Goal: Task Accomplishment & Management: Use online tool/utility

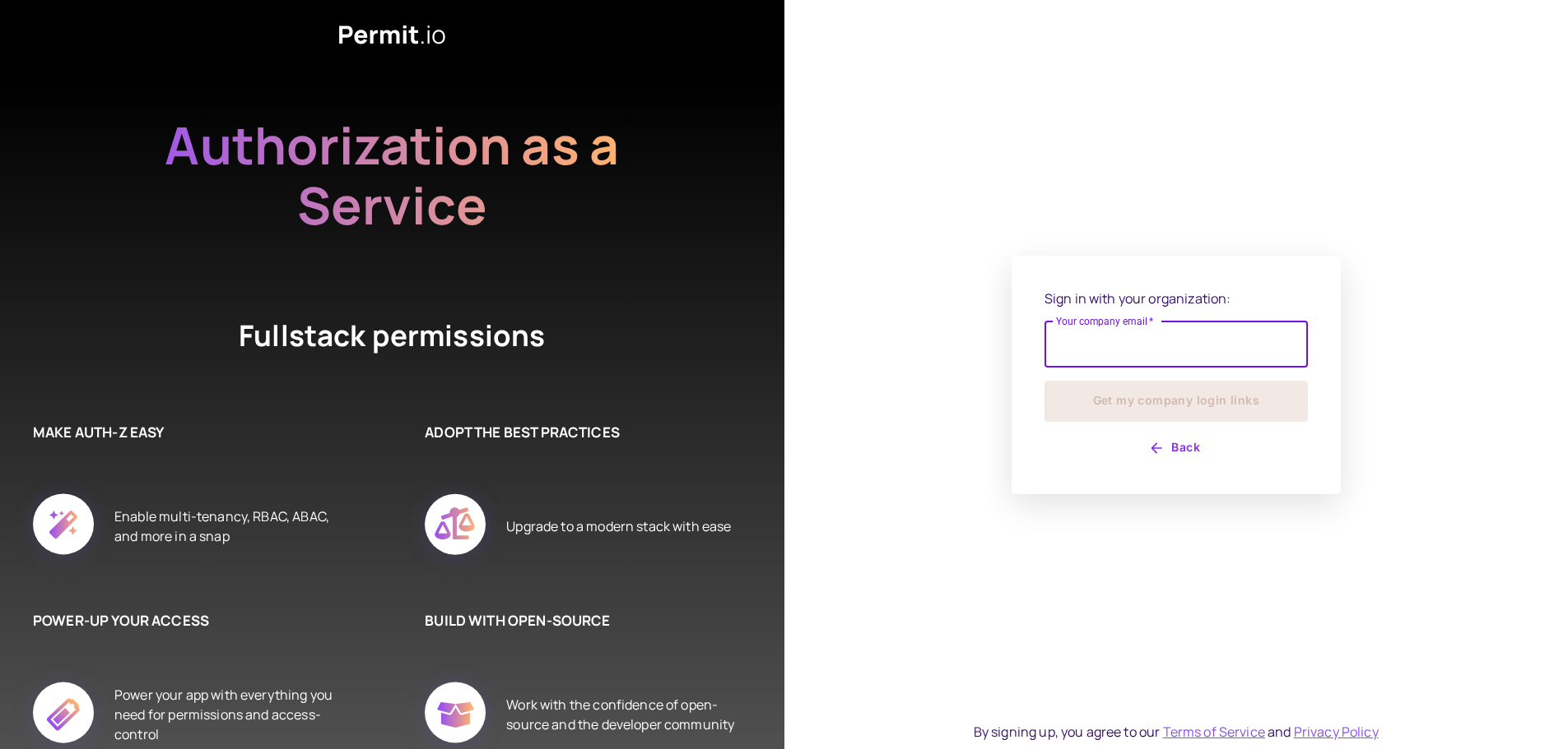
click at [1104, 341] on input "Your company email   *" at bounding box center [1176, 344] width 263 height 46
type input "**********"
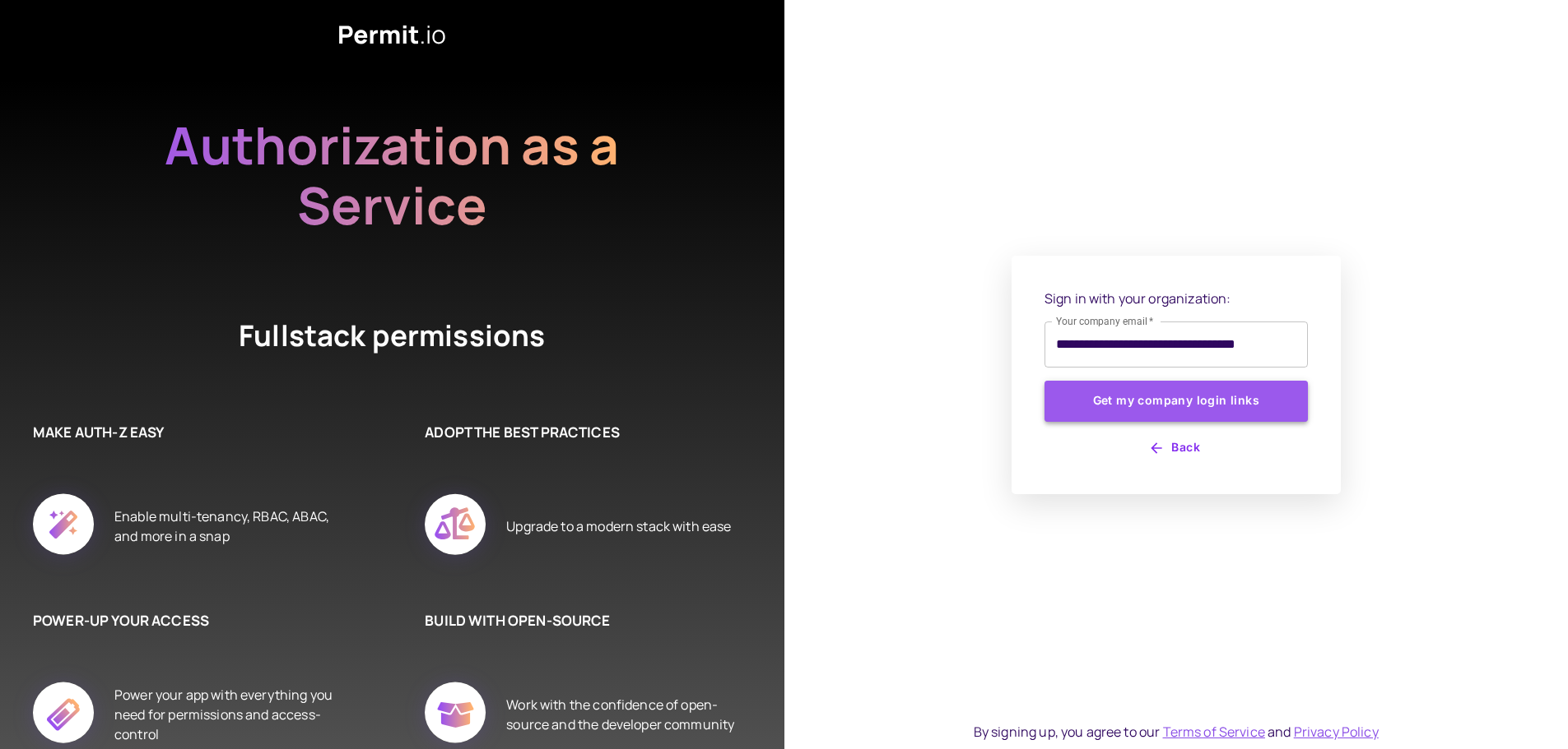
drag, startPoint x: 1155, startPoint y: 397, endPoint x: 1147, endPoint y: 402, distance: 9.4
click at [1155, 399] on button "Get my company login links" at bounding box center [1176, 401] width 263 height 41
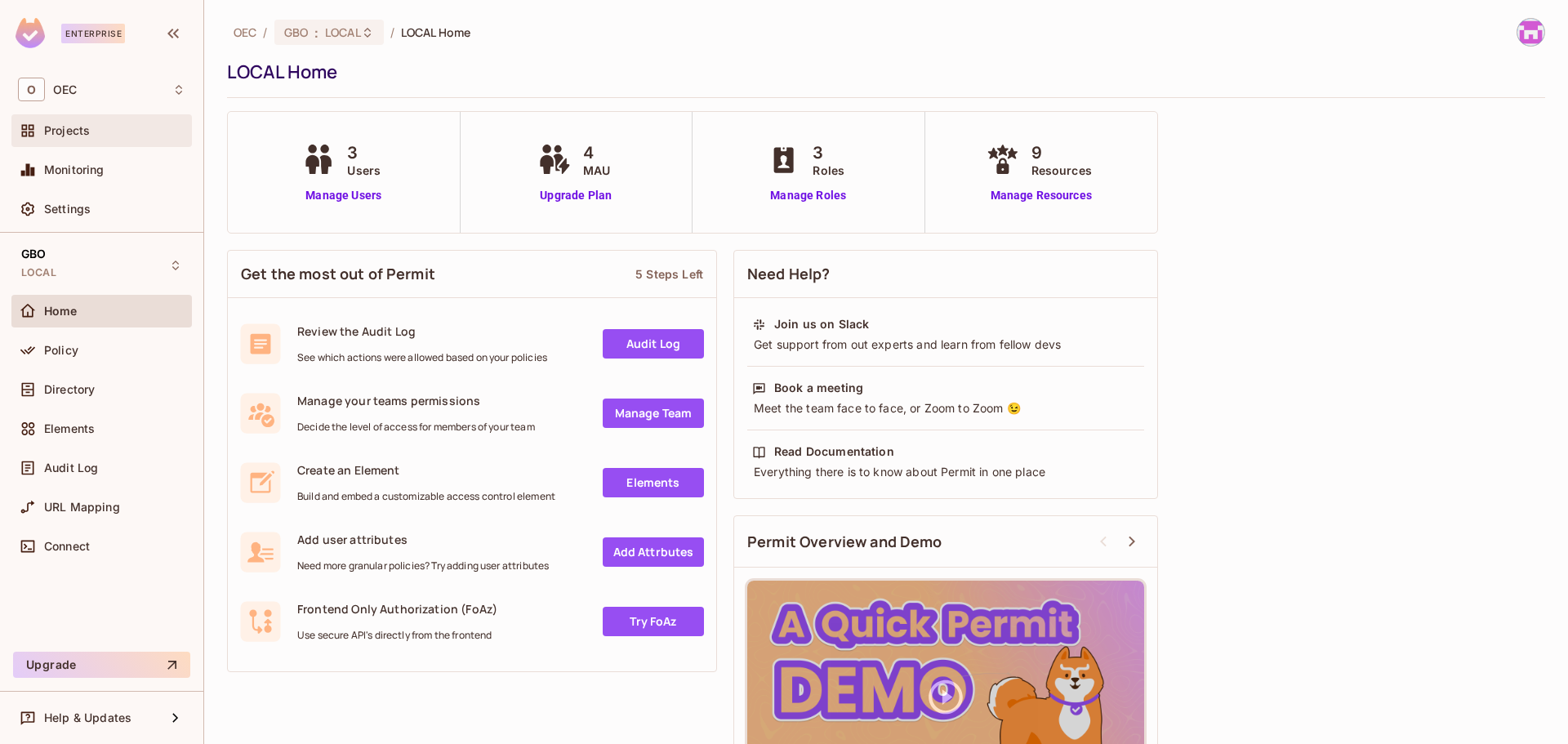
click at [86, 137] on span "Projects" at bounding box center [67, 131] width 45 height 13
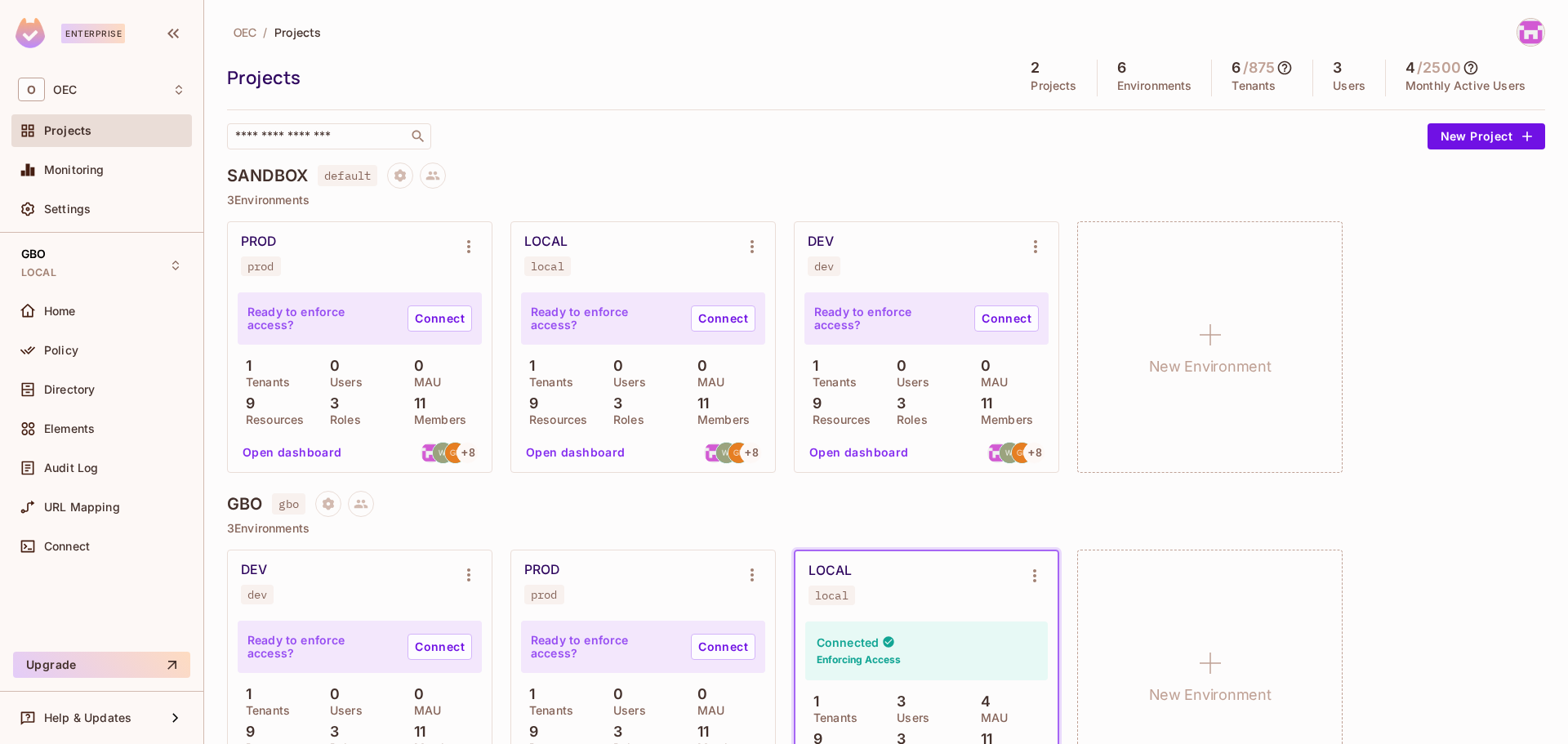
scroll to position [75, 0]
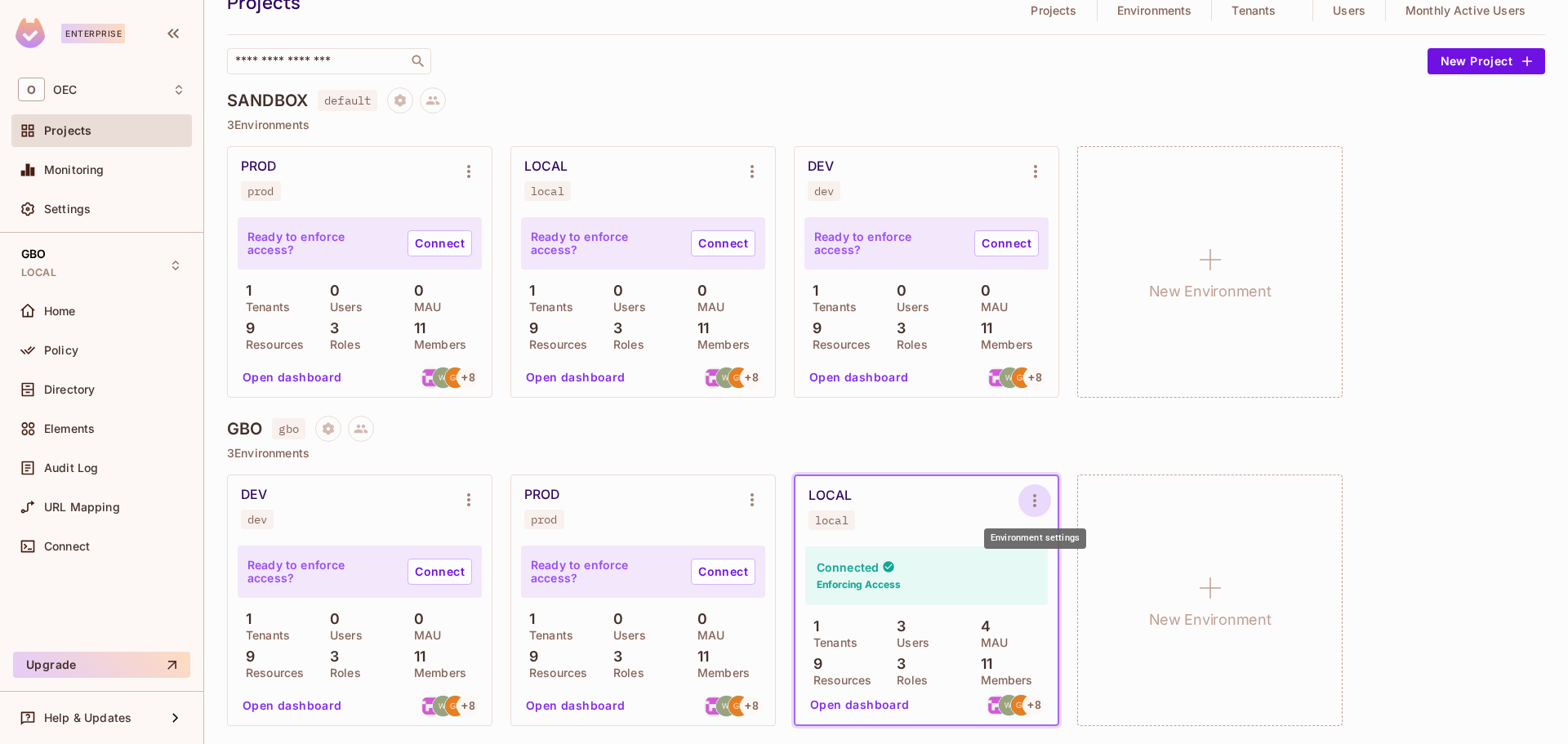
click at [1035, 503] on icon "Environment settings" at bounding box center [1035, 500] width 19 height 19
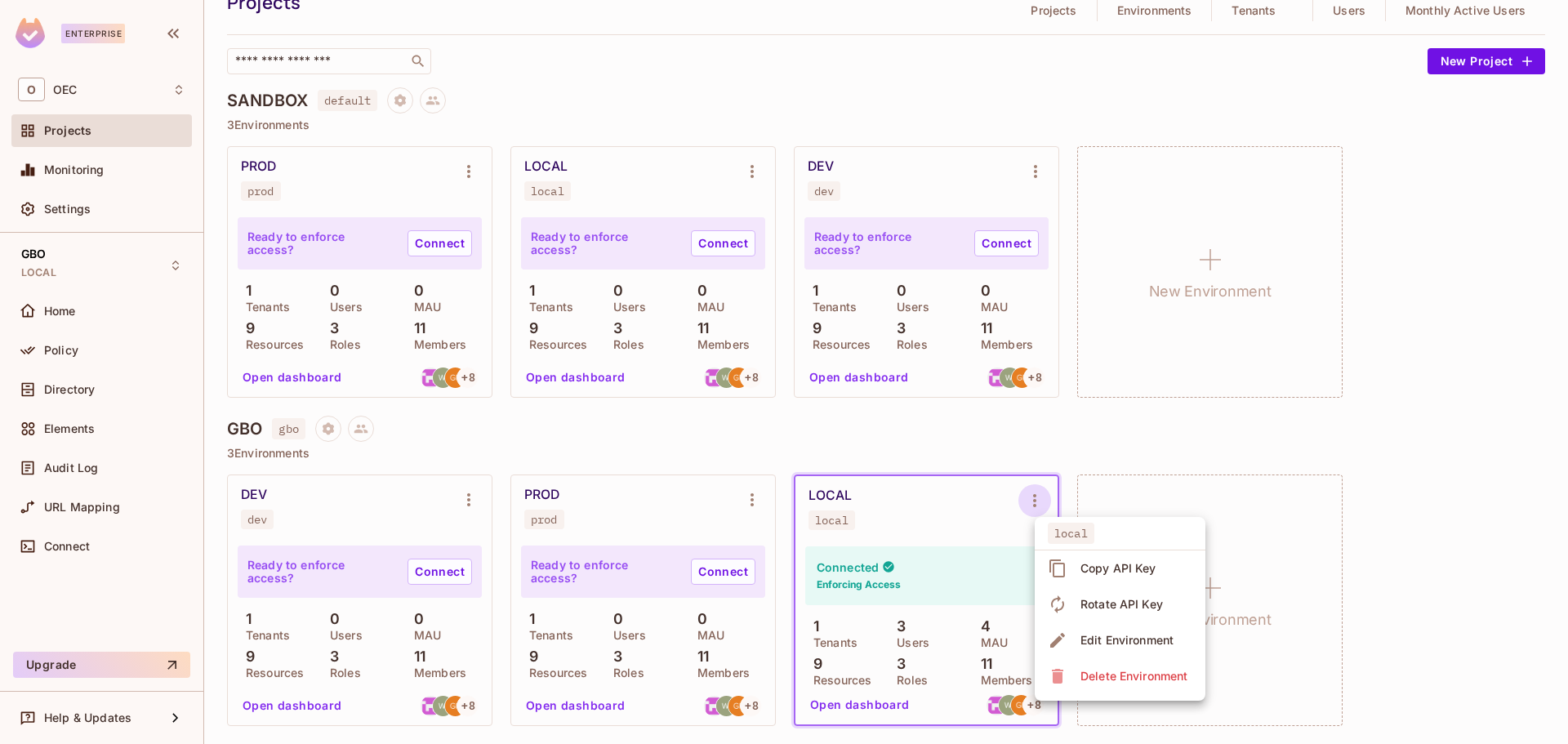
drag, startPoint x: 935, startPoint y: 508, endPoint x: 927, endPoint y: 507, distance: 8.1
click at [934, 508] on div at bounding box center [784, 372] width 1568 height 744
click at [851, 483] on div "LOCAL local" at bounding box center [926, 509] width 262 height 66
click at [839, 496] on div "LOCAL" at bounding box center [830, 497] width 44 height 17
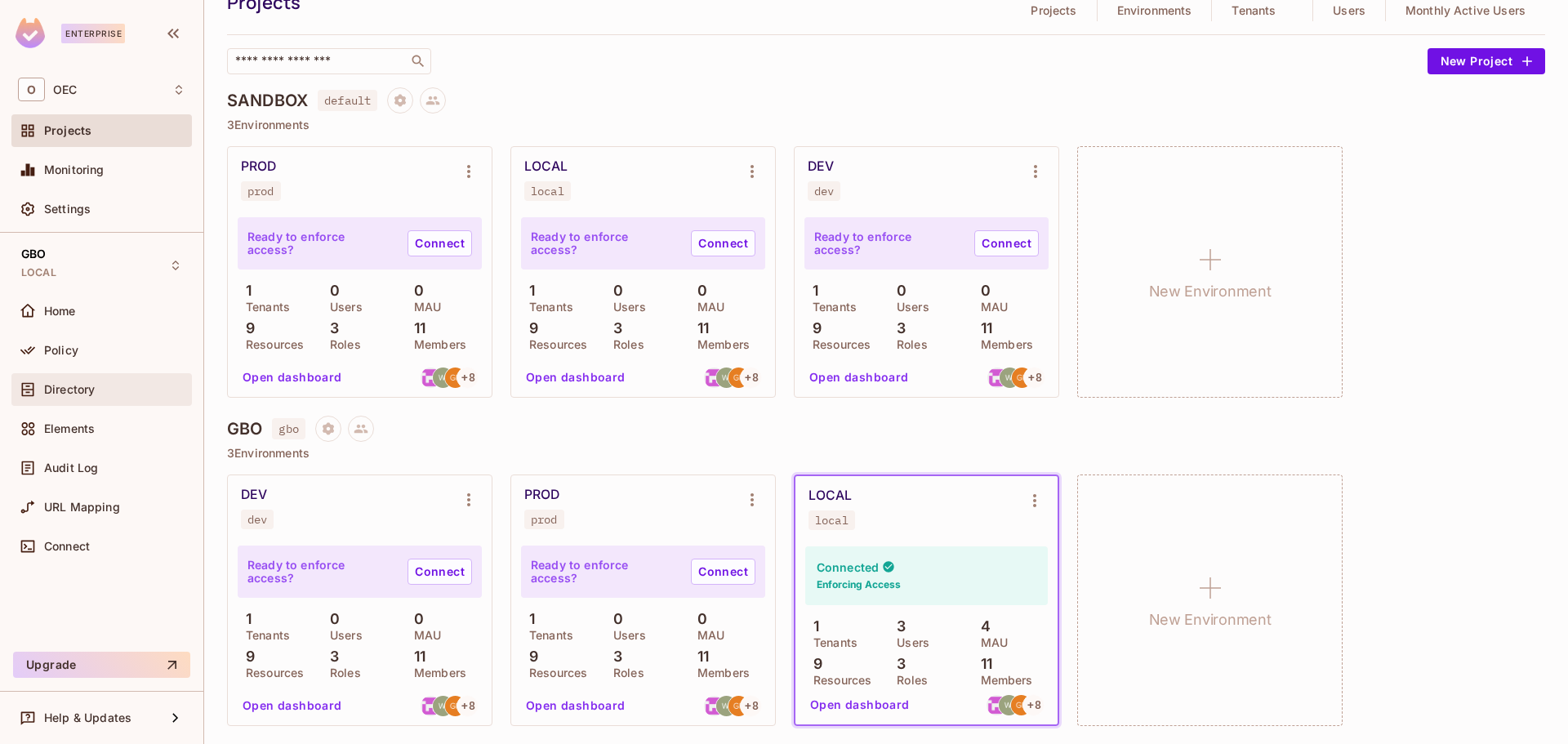
click at [99, 390] on div "Directory" at bounding box center [115, 390] width 142 height 13
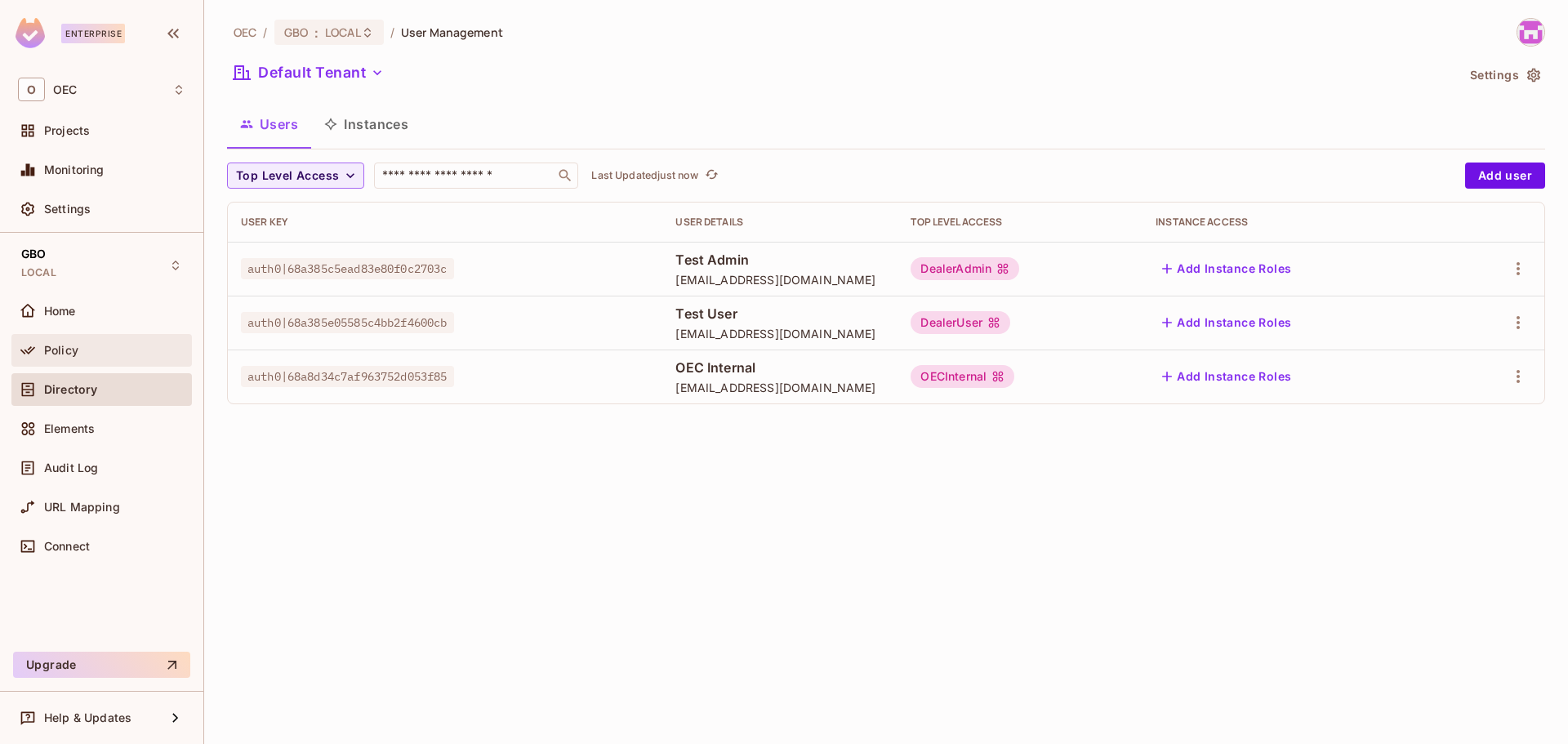
click at [65, 352] on span "Policy" at bounding box center [61, 350] width 34 height 13
